Goal: Download file/media

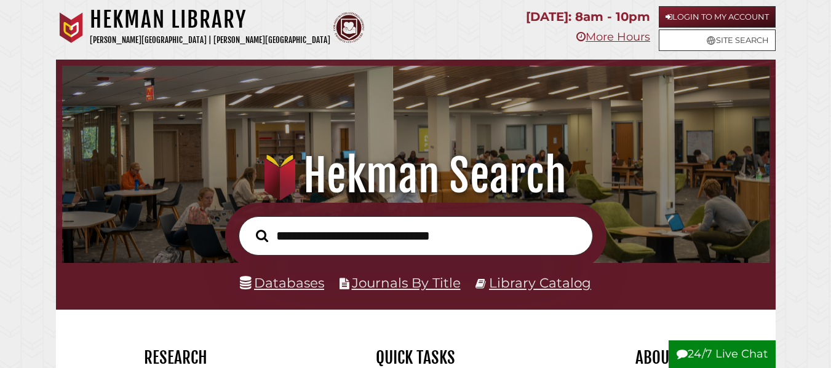
scroll to position [234, 701]
click at [700, 21] on link "Login to My Account" at bounding box center [717, 17] width 117 height 22
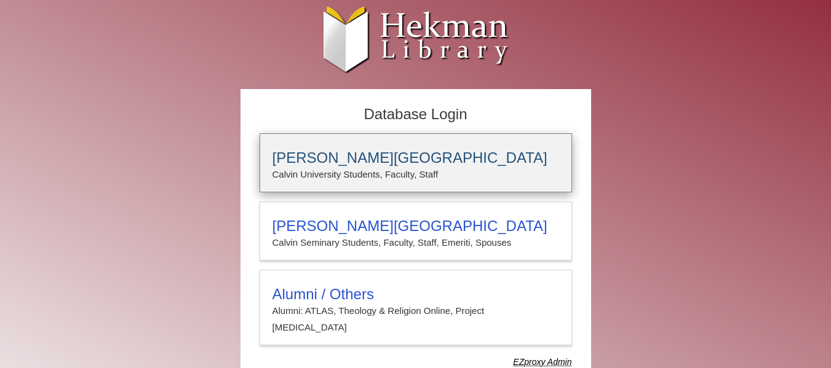
type input "**********"
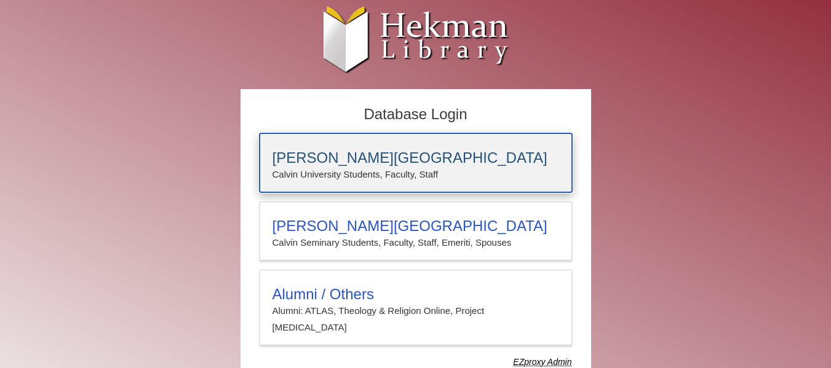
click at [390, 149] on h3 "[PERSON_NAME][GEOGRAPHIC_DATA]" at bounding box center [415, 157] width 287 height 17
